Goal: Task Accomplishment & Management: Complete application form

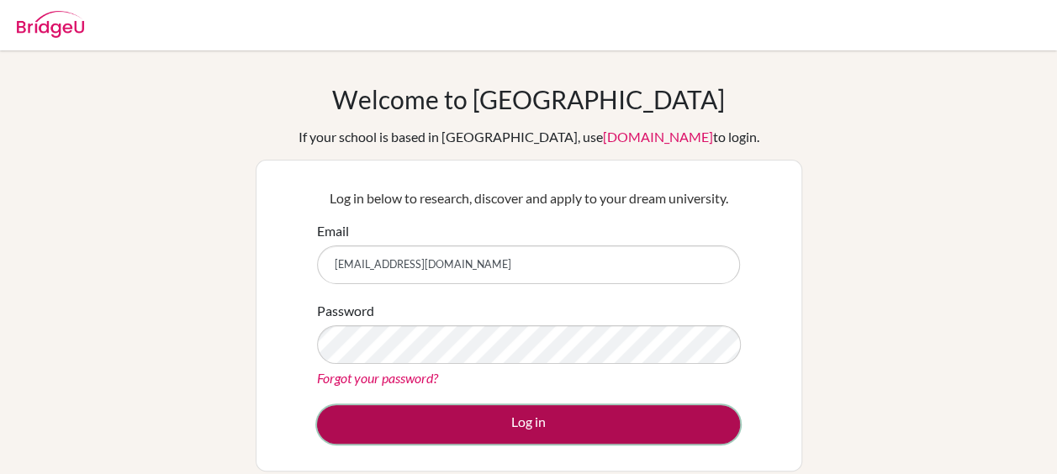
click at [575, 422] on button "Log in" at bounding box center [528, 424] width 423 height 39
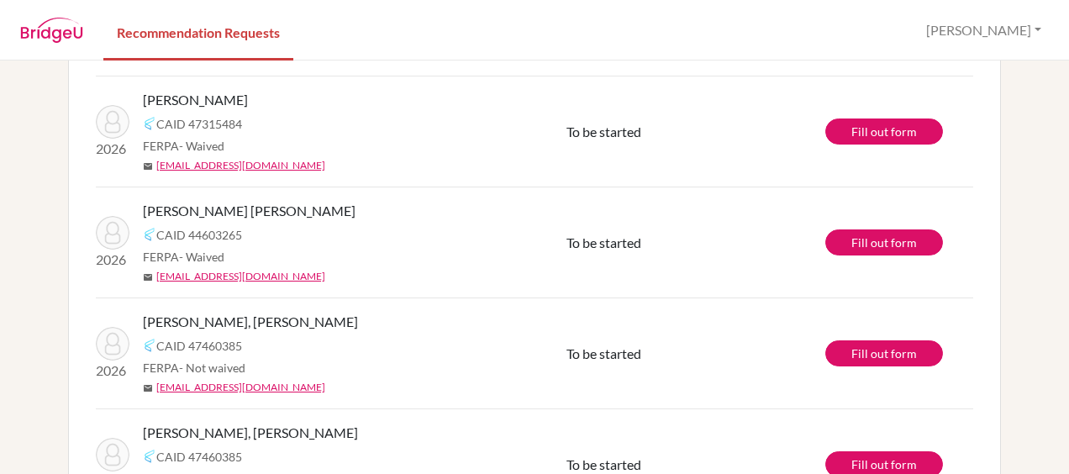
scroll to position [252, 0]
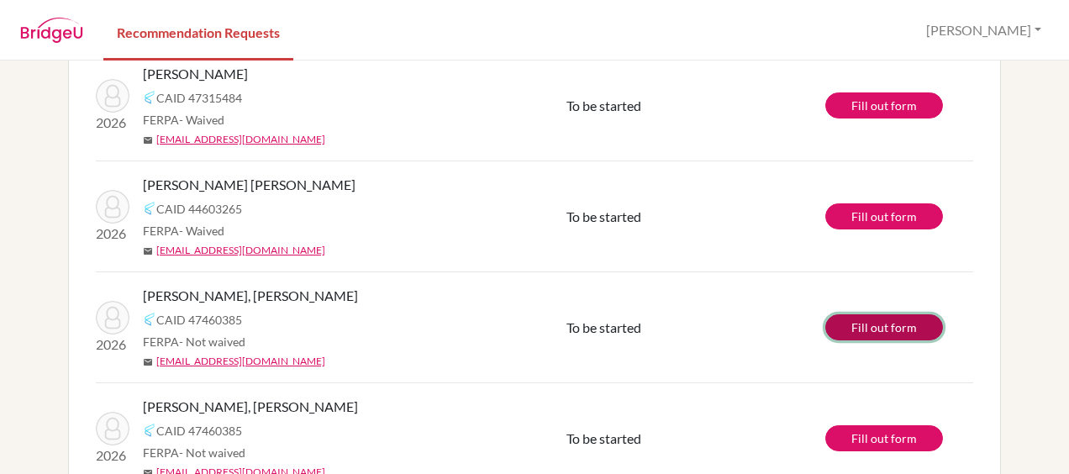
click at [898, 330] on link "Fill out form" at bounding box center [884, 327] width 118 height 26
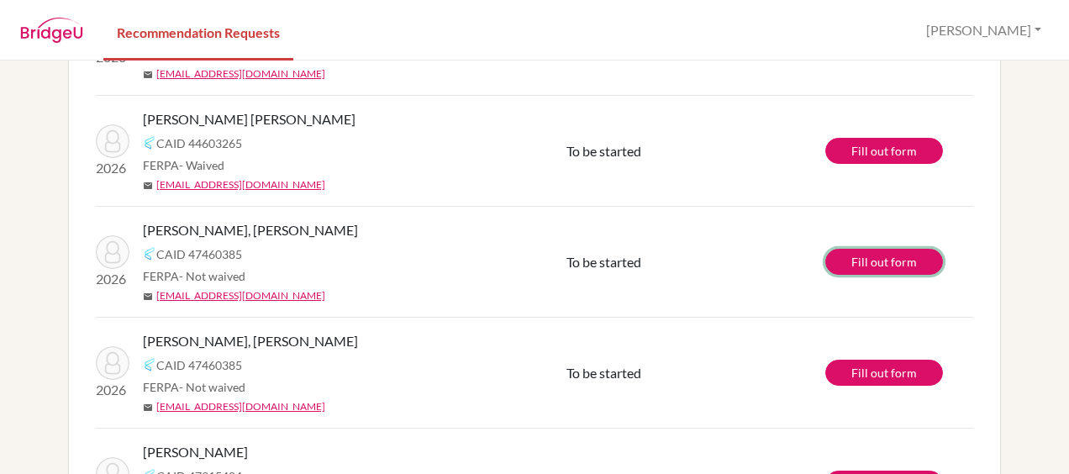
scroll to position [415, 0]
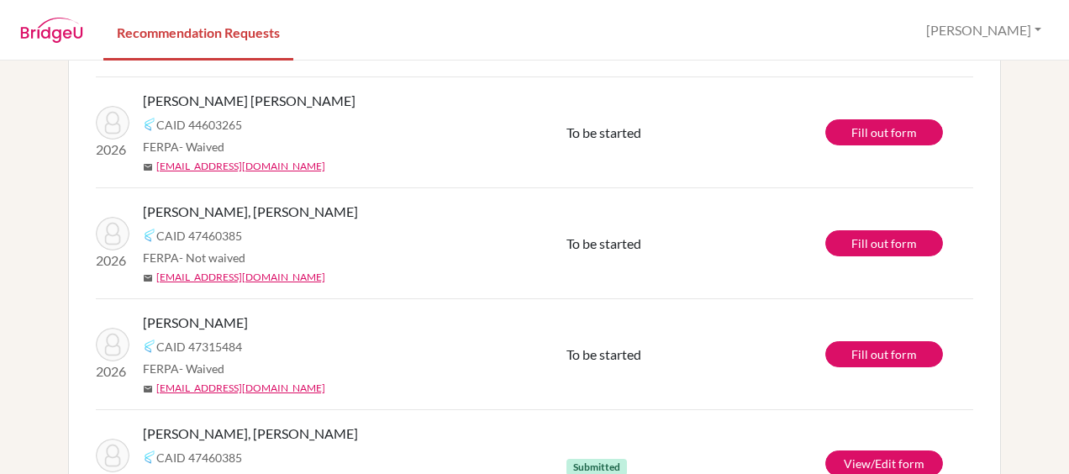
scroll to position [415, 0]
